Goal: Complete application form

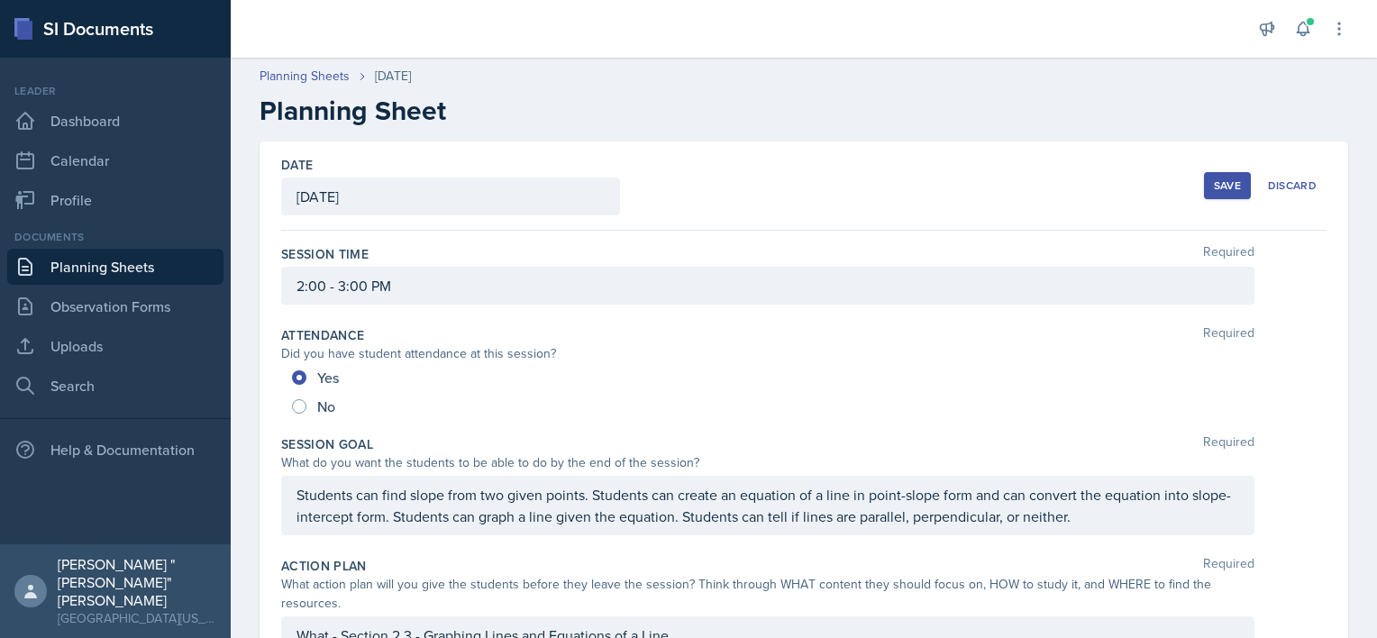
scroll to position [863, 0]
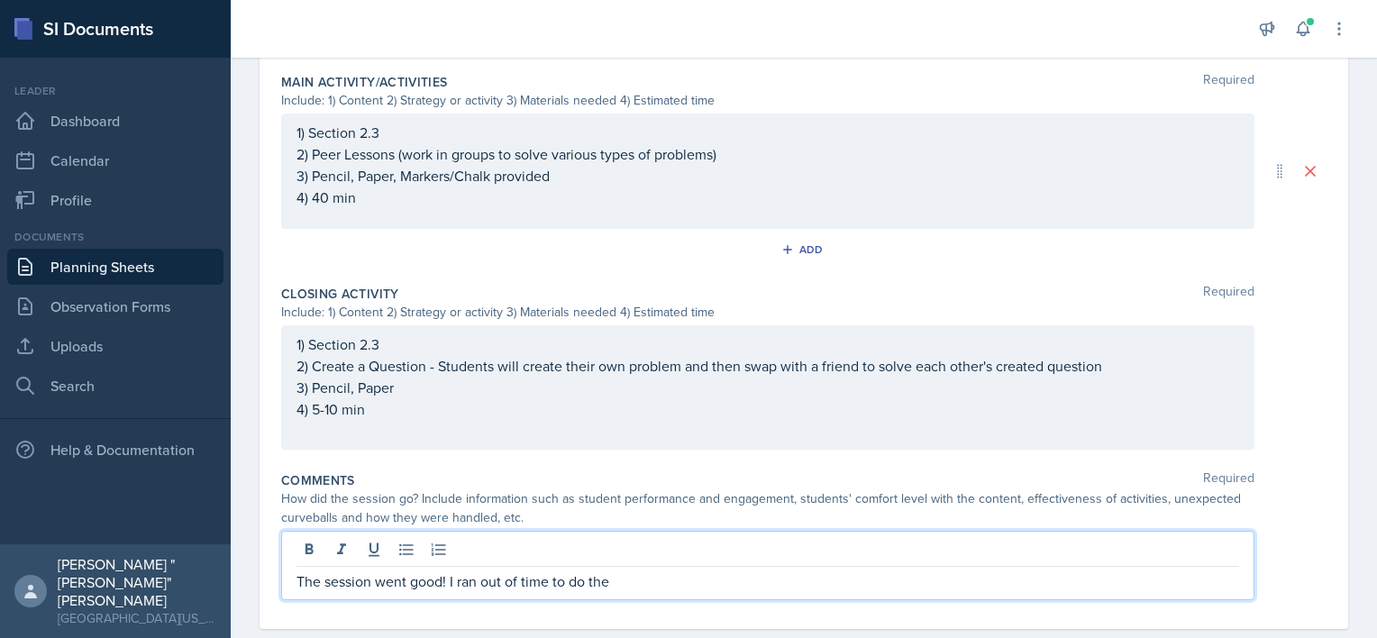
scroll to position [863, 0]
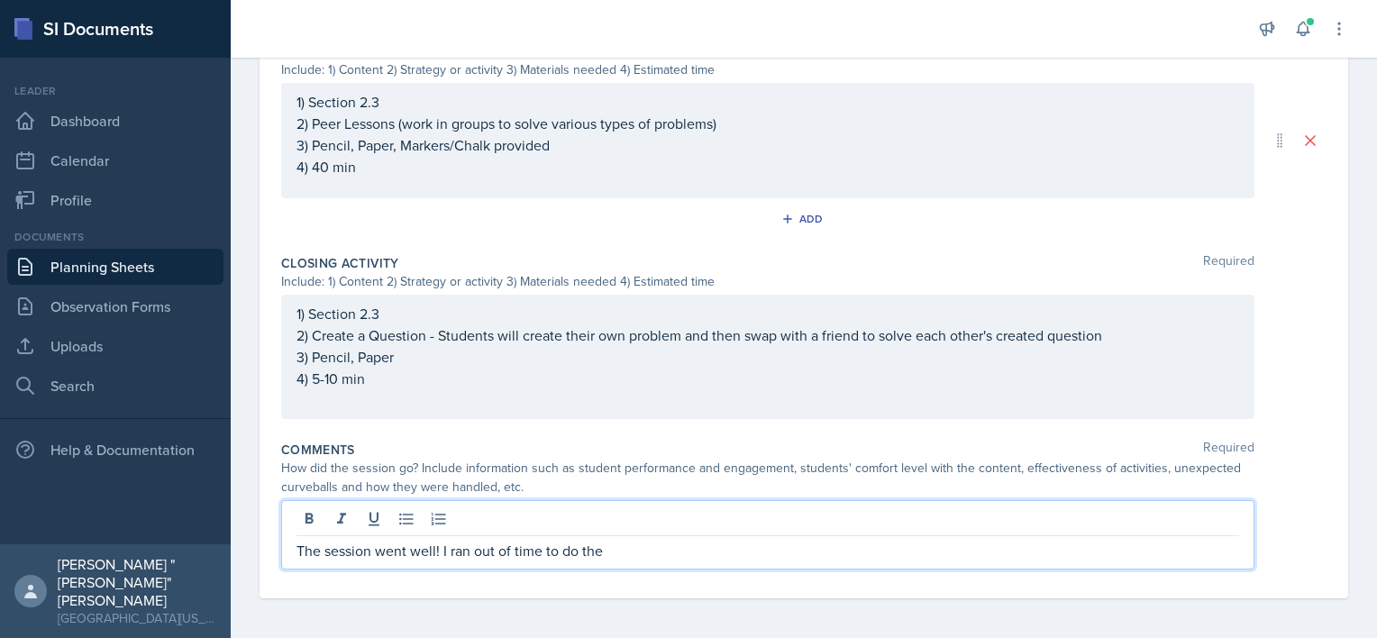
click at [622, 543] on p "The session went well! I ran out of time to do the" at bounding box center [767, 551] width 943 height 22
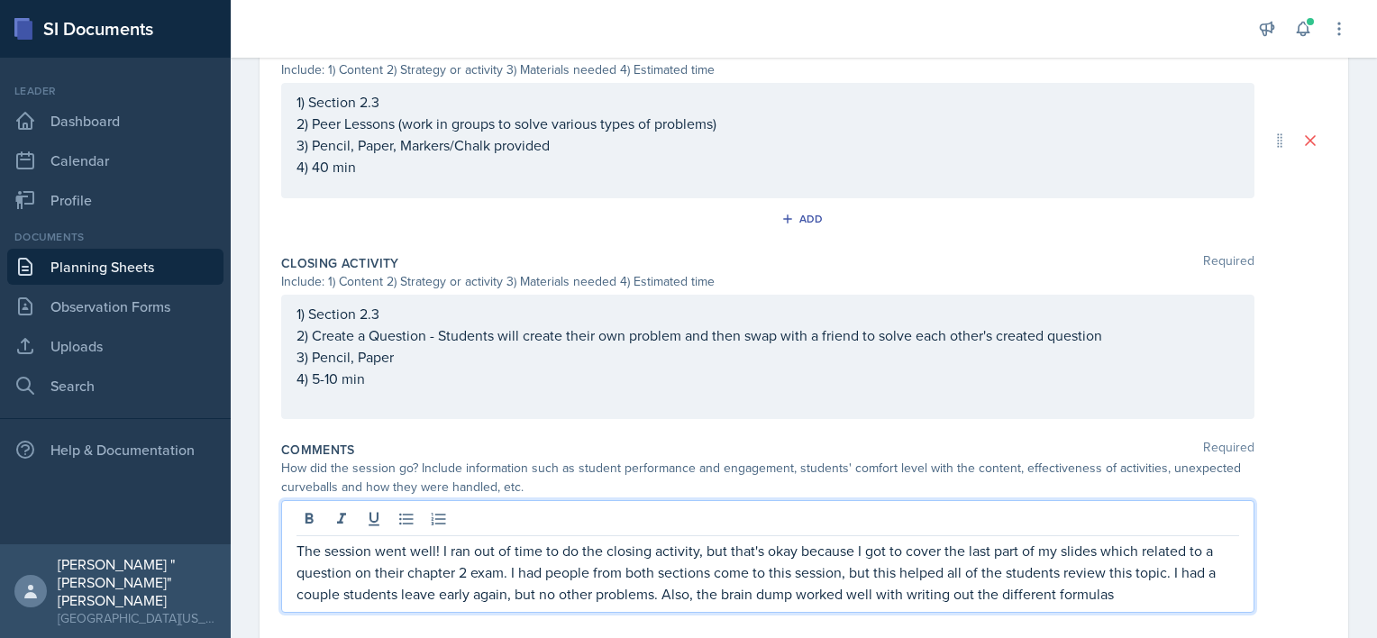
click at [1122, 588] on p "The session went well! I ran out of time to do the closing activity, but that's…" at bounding box center [767, 572] width 943 height 65
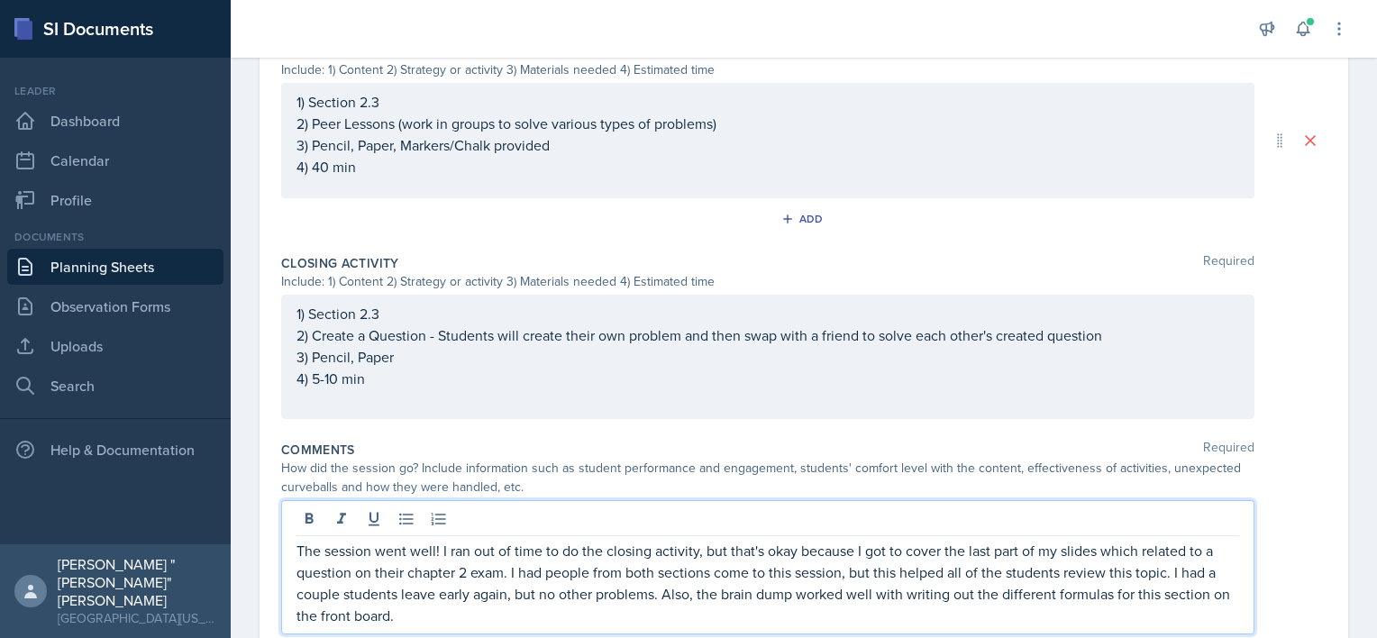
scroll to position [928, 0]
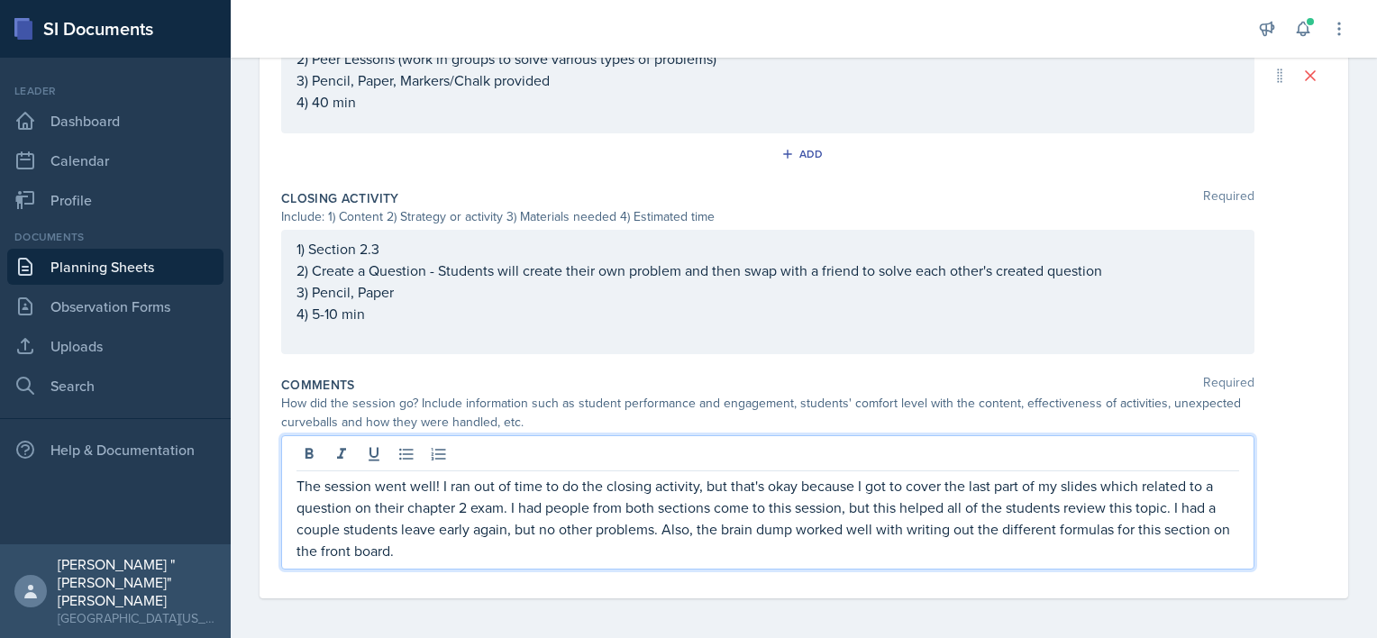
click at [1029, 404] on div "How did the session go? Include information such as student performance and eng…" at bounding box center [767, 413] width 973 height 38
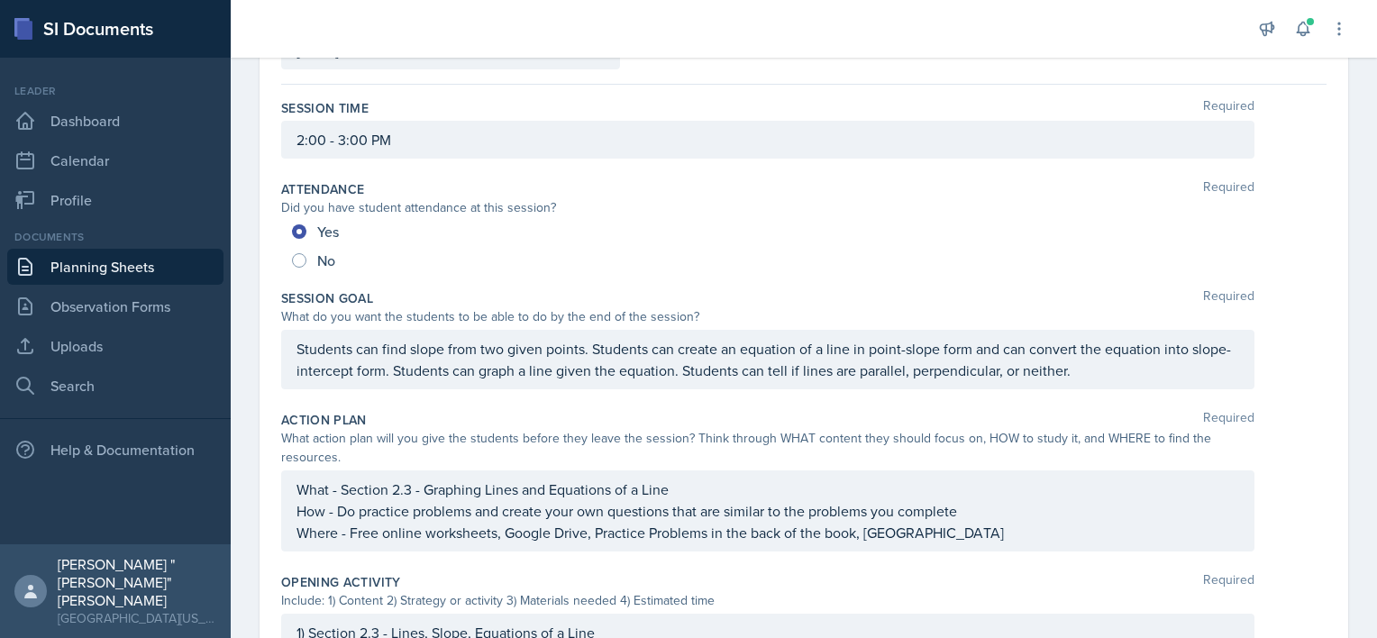
scroll to position [0, 0]
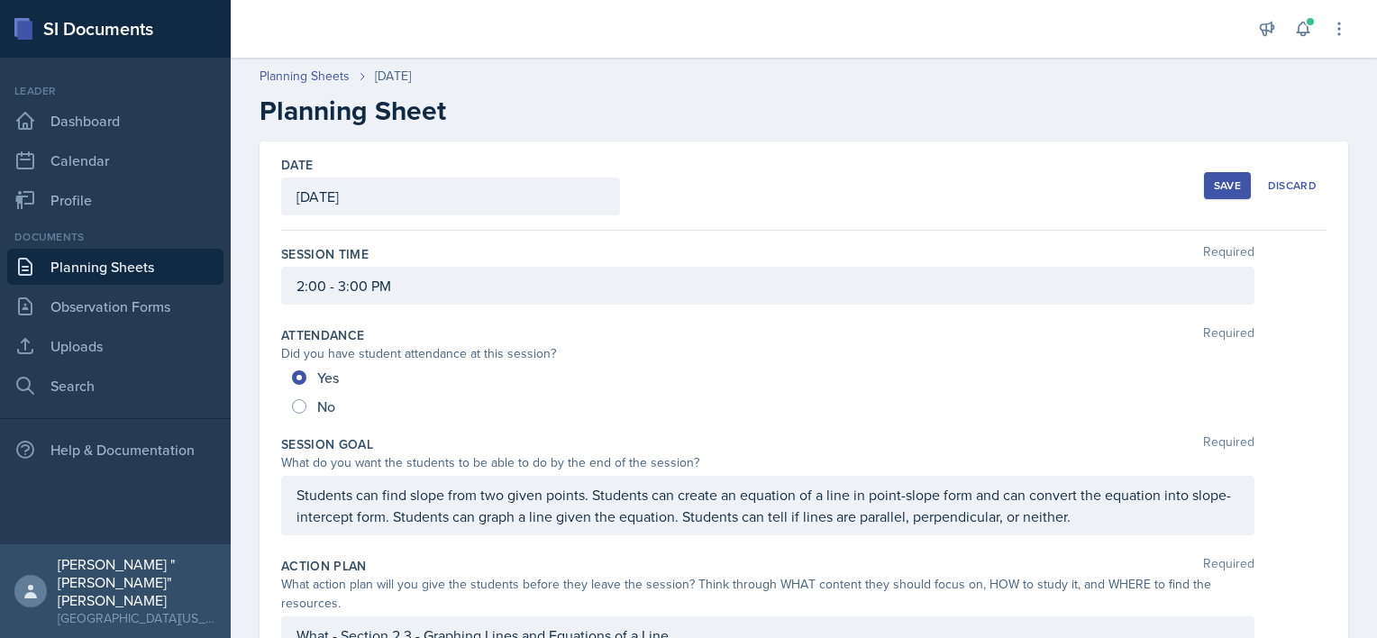
click at [1204, 199] on div "Save Discard" at bounding box center [1265, 185] width 123 height 41
click at [1214, 190] on div "Save" at bounding box center [1227, 185] width 27 height 14
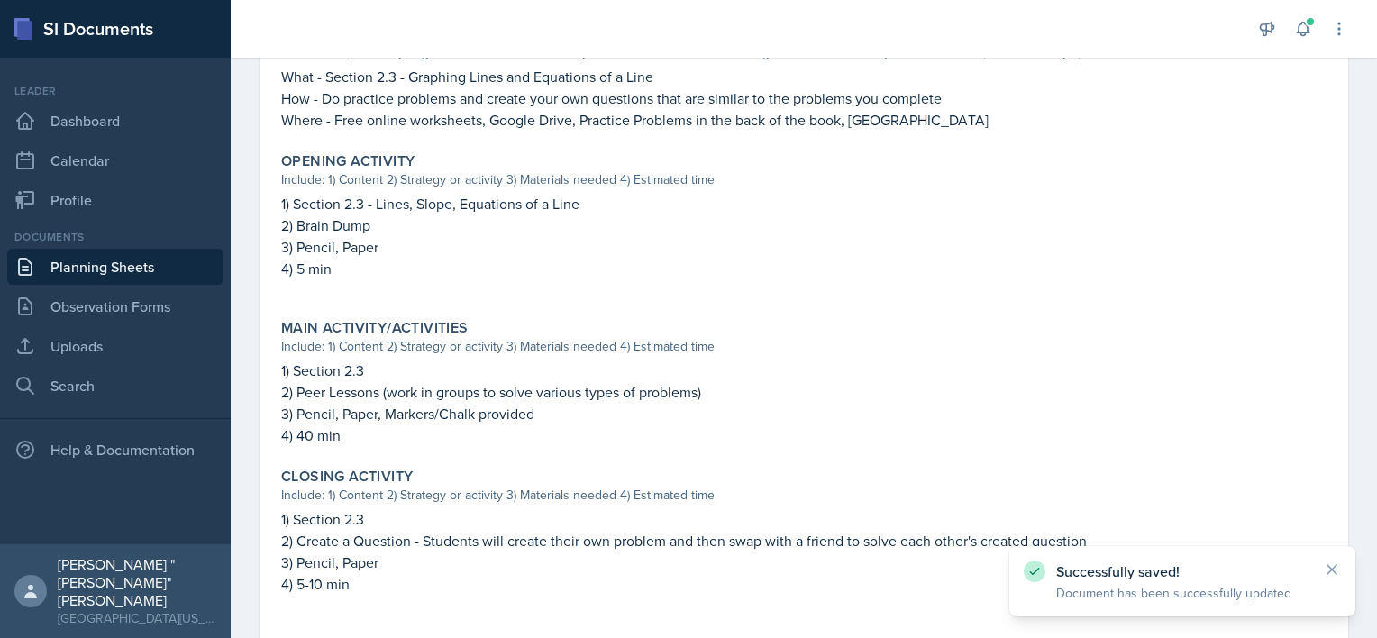
scroll to position [748, 0]
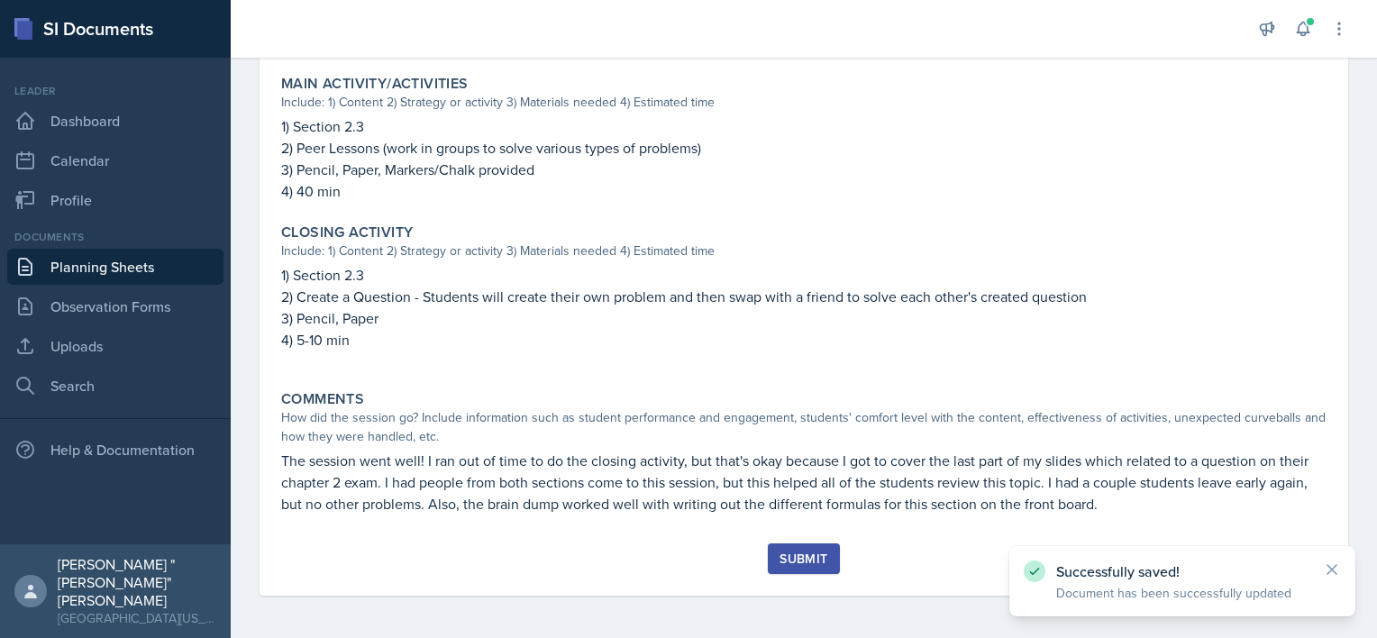
click at [792, 559] on div "Submit" at bounding box center [803, 558] width 48 height 14
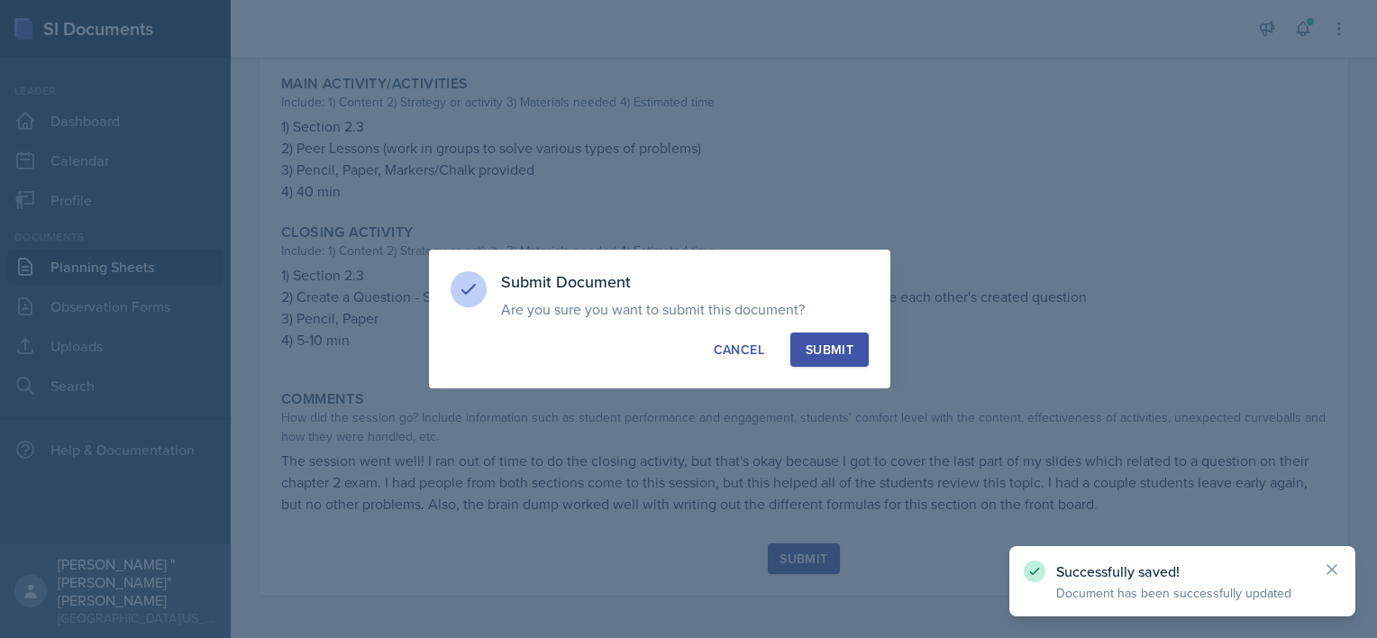
click at [823, 347] on div "Submit" at bounding box center [830, 350] width 48 height 18
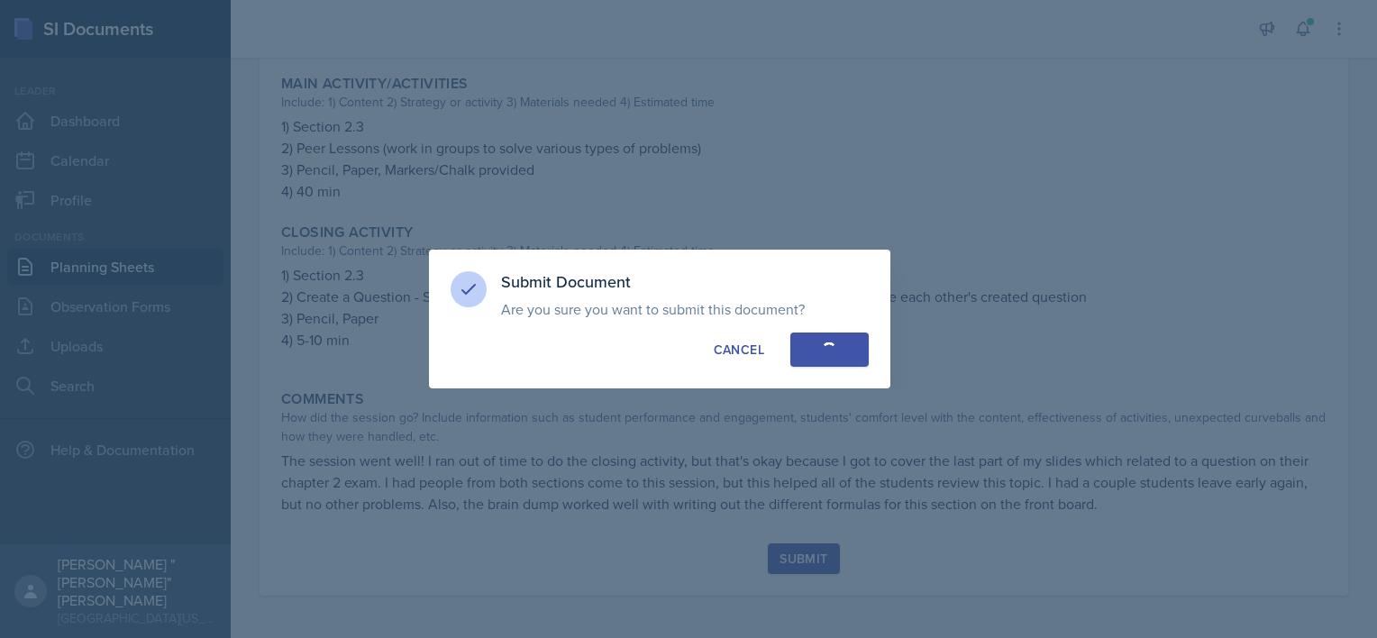
radio input "true"
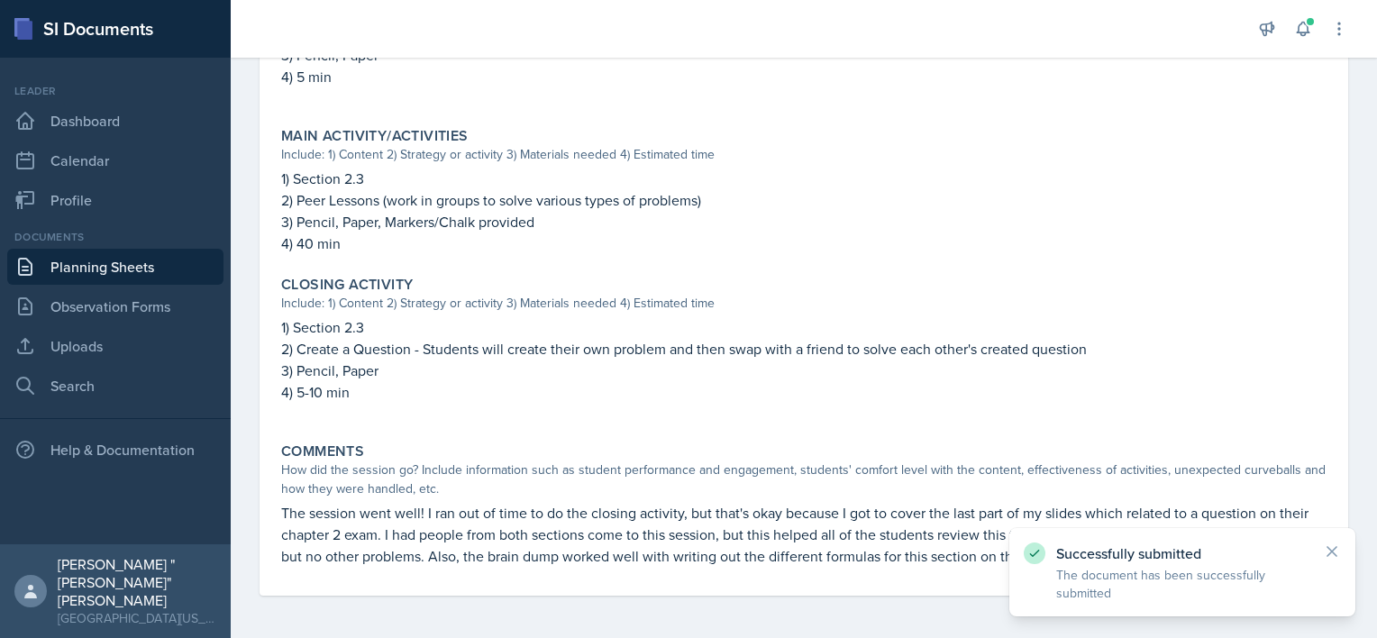
click at [128, 271] on link "Planning Sheets" at bounding box center [115, 267] width 216 height 36
